Goal: Information Seeking & Learning: Learn about a topic

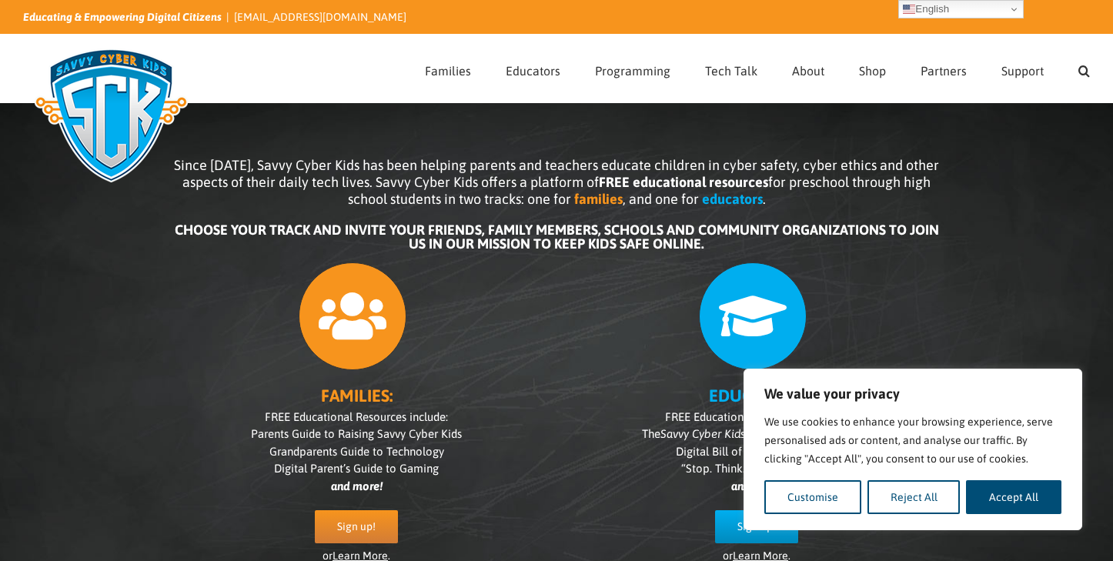
click at [933, 331] on div at bounding box center [757, 313] width 370 height 116
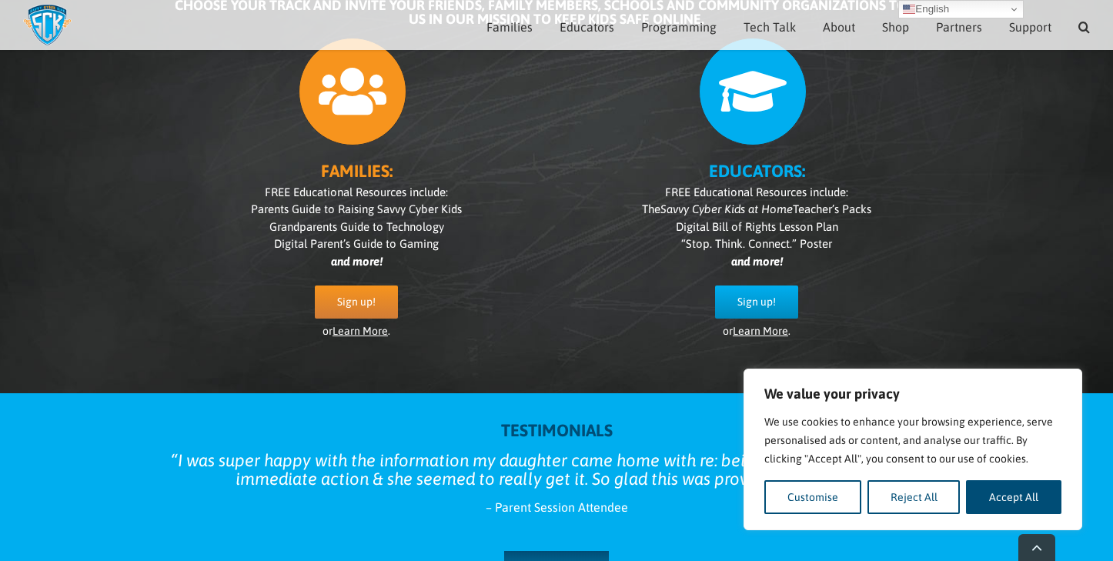
scroll to position [207, 0]
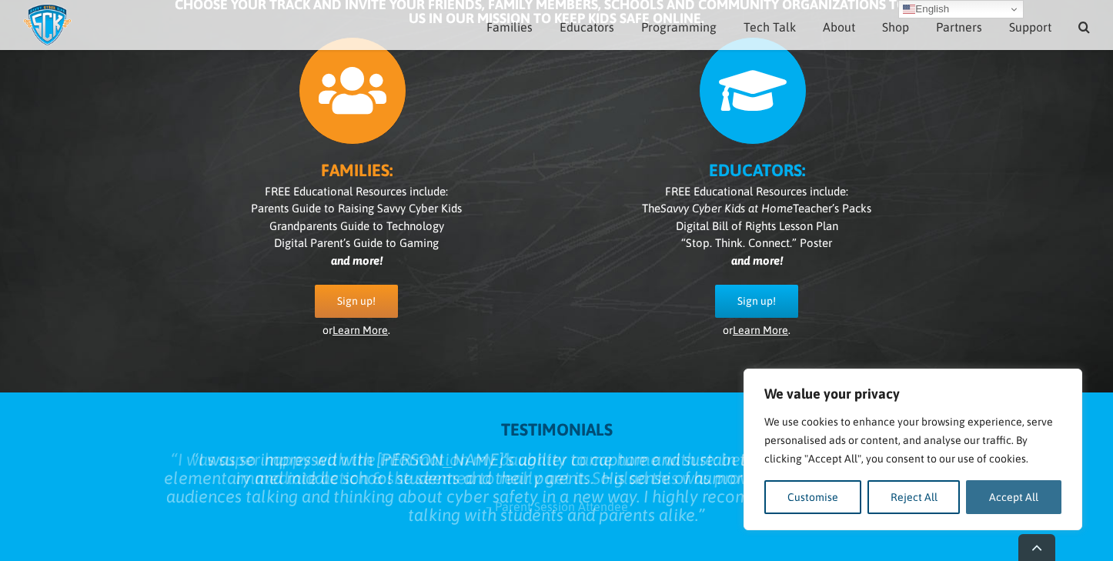
click at [980, 497] on button "Accept All" at bounding box center [1013, 498] width 95 height 34
checkbox input "true"
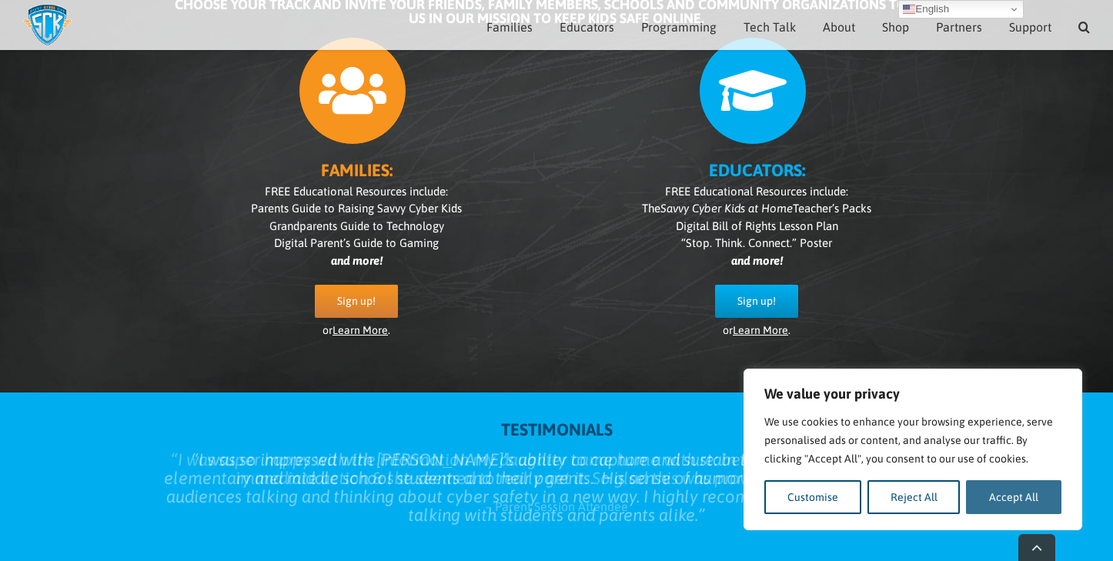
checkbox input "true"
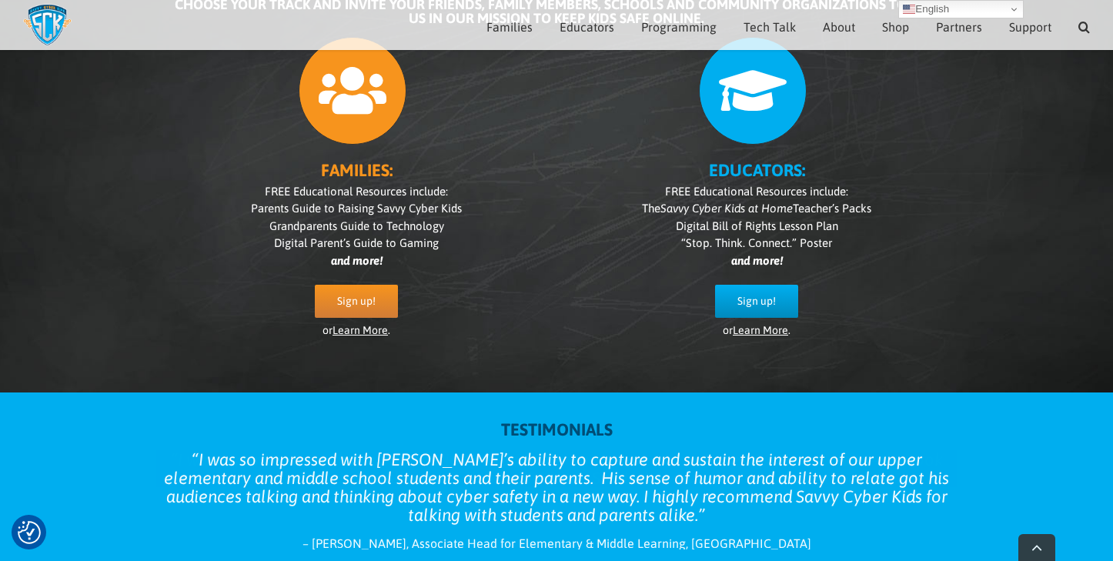
scroll to position [0, 0]
click at [765, 334] on link "Learn More" at bounding box center [760, 330] width 55 height 12
